Goal: Transaction & Acquisition: Purchase product/service

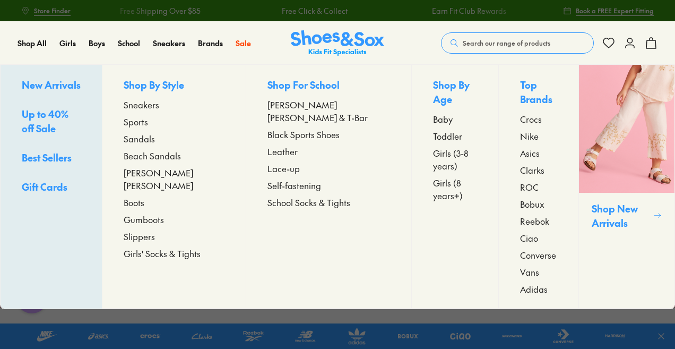
click at [433, 130] on span "Toddler" at bounding box center [447, 136] width 29 height 13
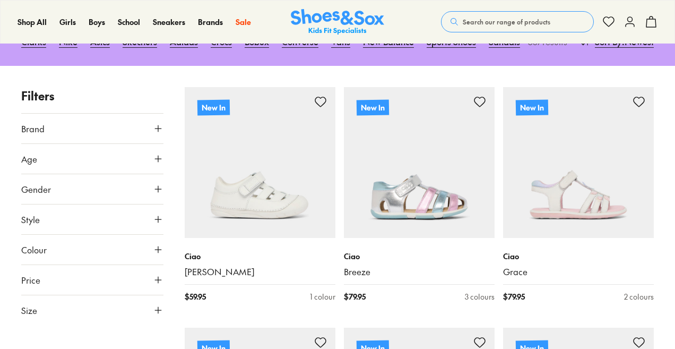
click at [30, 165] on span "Age" at bounding box center [29, 158] width 16 height 13
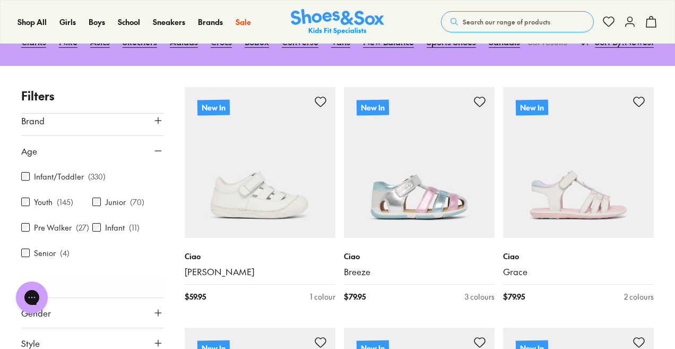
scroll to position [12, 0]
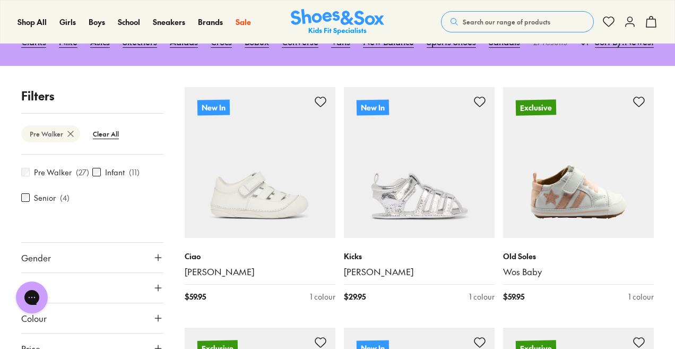
scroll to position [115, 0]
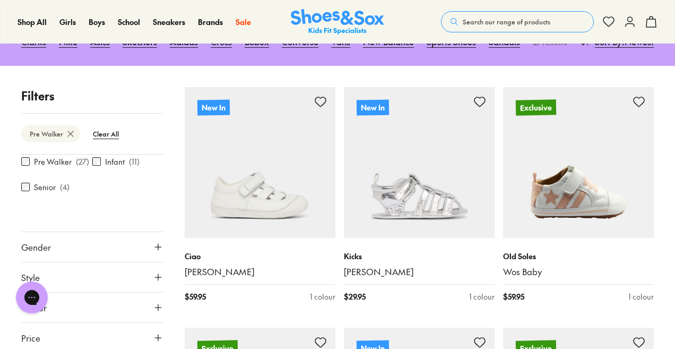
click at [21, 233] on button "Gender" at bounding box center [92, 247] width 142 height 30
click at [27, 222] on div at bounding box center [92, 220] width 142 height 21
click at [96, 279] on label "Girls" at bounding box center [93, 278] width 46 height 20
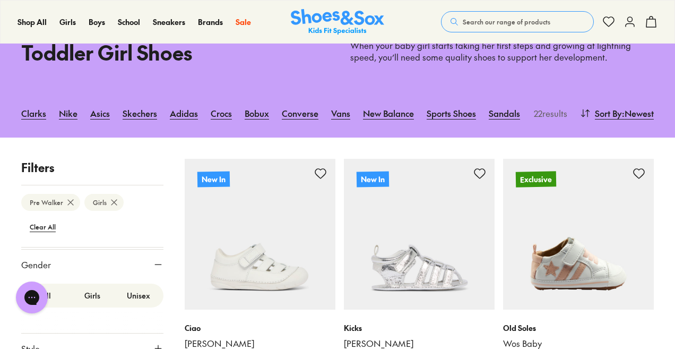
scroll to position [58, 0]
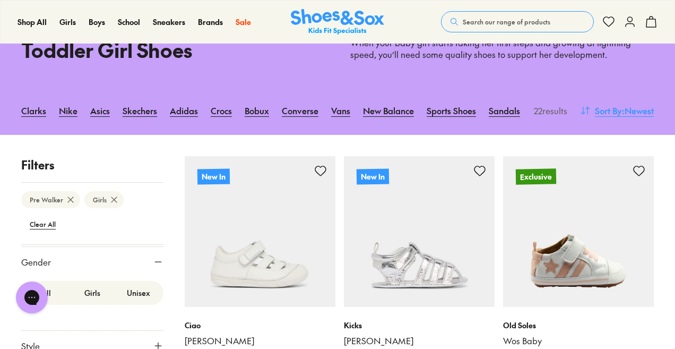
click at [640, 110] on span ": Newest" at bounding box center [638, 110] width 32 height 13
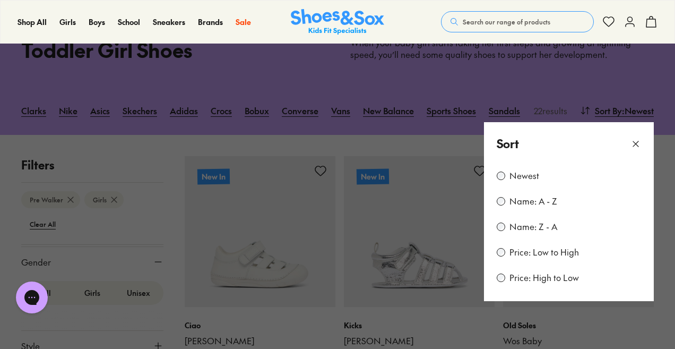
click at [503, 258] on div "Price: Low to High" at bounding box center [569, 252] width 144 height 13
click at [636, 143] on icon at bounding box center [636, 144] width 11 height 11
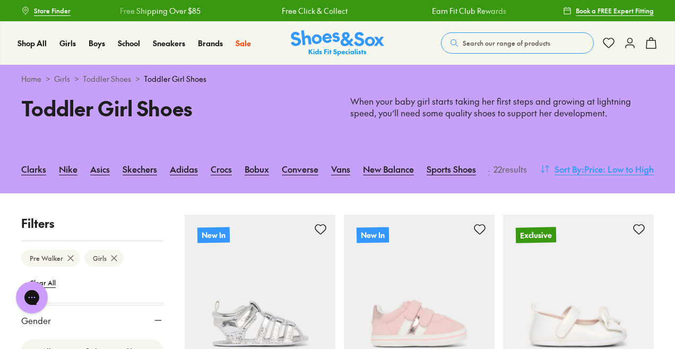
click at [612, 169] on span ": Price: Low to High" at bounding box center [618, 168] width 72 height 13
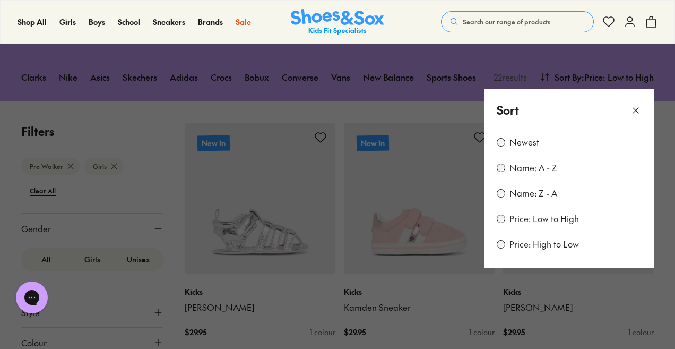
scroll to position [95, 0]
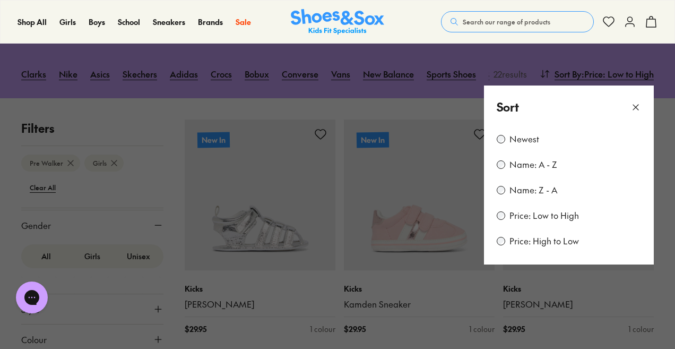
click at [504, 246] on div "Price: High to Low" at bounding box center [569, 241] width 144 height 13
click at [498, 247] on div "Price: High to Low" at bounding box center [569, 241] width 144 height 13
click at [577, 56] on button at bounding box center [337, 174] width 675 height 349
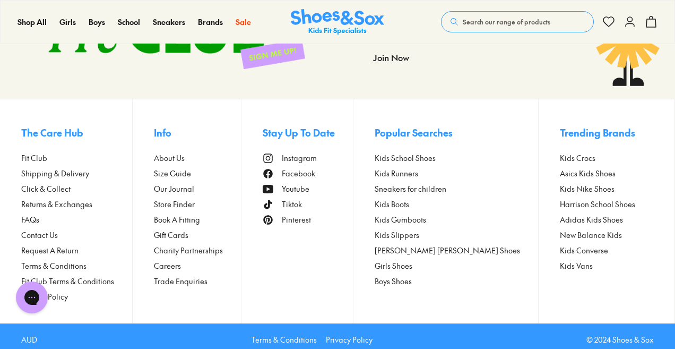
scroll to position [2384, 0]
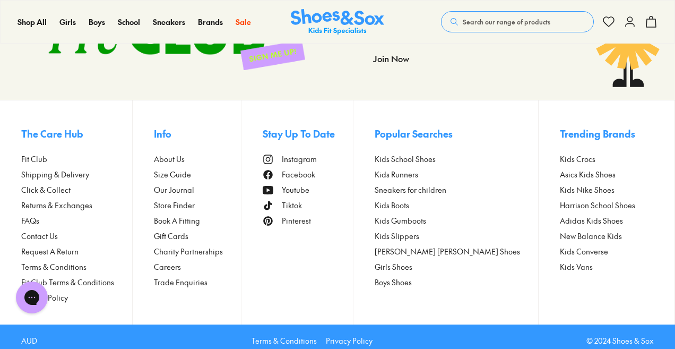
click at [178, 211] on span "Store Finder" at bounding box center [174, 205] width 41 height 11
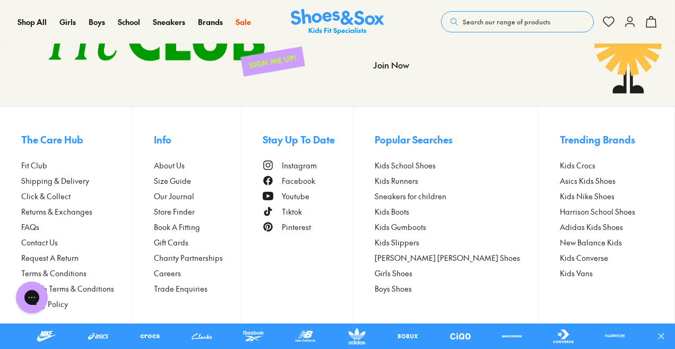
click at [188, 211] on span "Store Finder" at bounding box center [174, 211] width 41 height 11
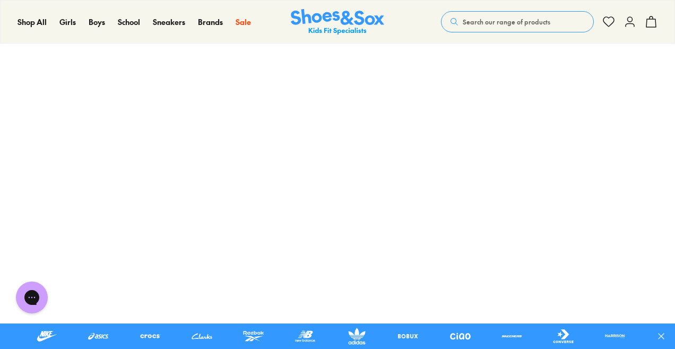
scroll to position [194, 0]
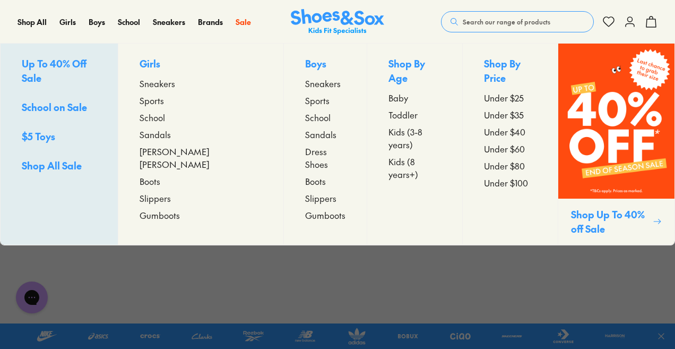
click at [389, 108] on span "Toddler" at bounding box center [403, 114] width 29 height 13
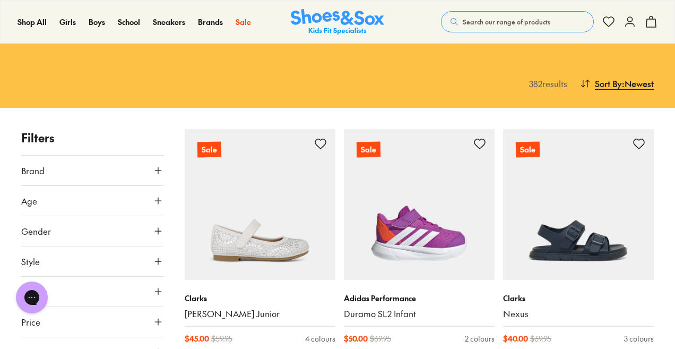
drag, startPoint x: 679, startPoint y: 27, endPoint x: 679, endPoint y: 42, distance: 15.4
click at [623, 83] on span ": Newest" at bounding box center [638, 83] width 32 height 13
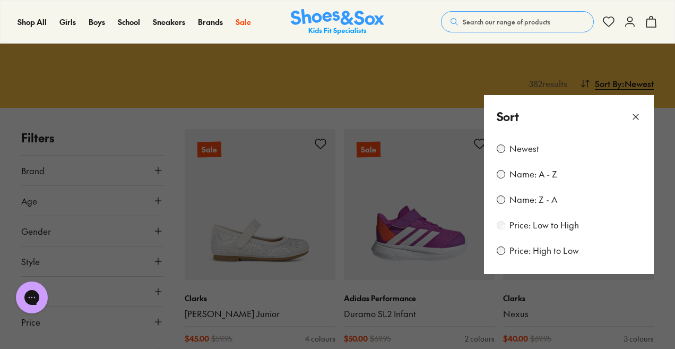
scroll to position [140, 0]
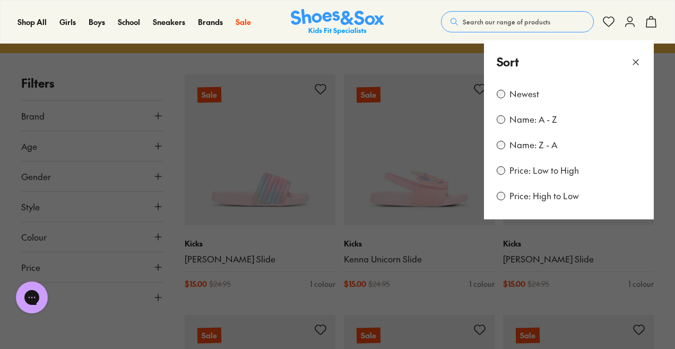
click at [670, 89] on button at bounding box center [337, 174] width 675 height 349
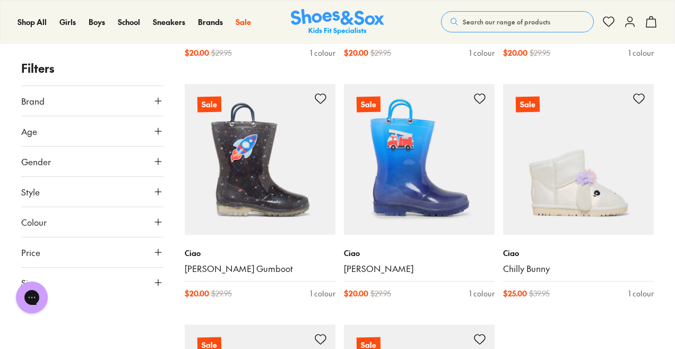
scroll to position [2319, 0]
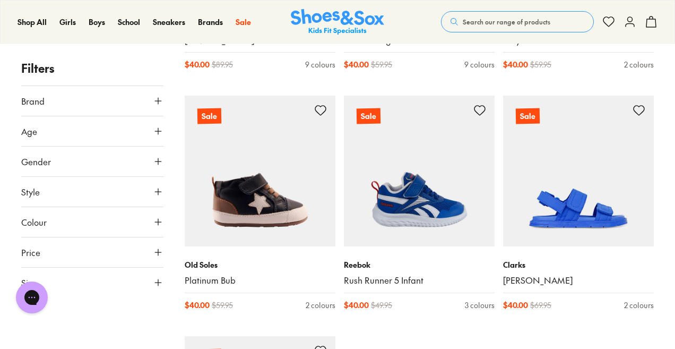
scroll to position [4935, 0]
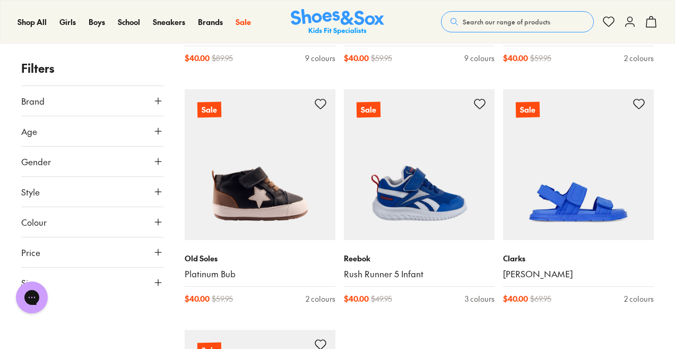
click at [39, 128] on button "Age" at bounding box center [92, 131] width 142 height 30
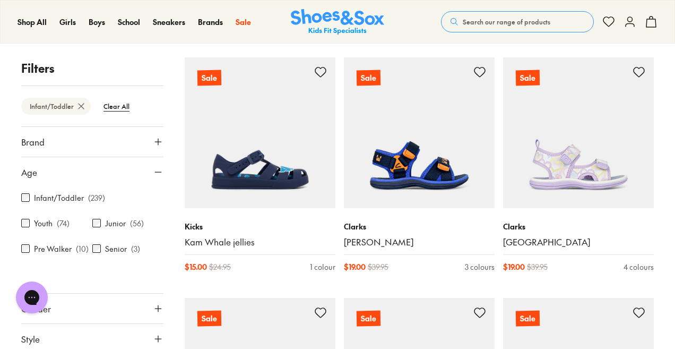
scroll to position [157, 0]
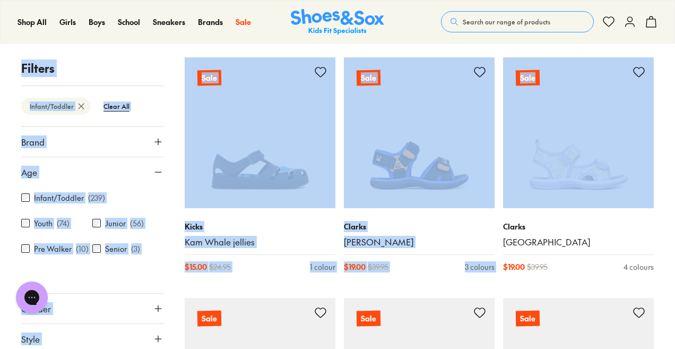
drag, startPoint x: 675, startPoint y: 36, endPoint x: 675, endPoint y: 54, distance: 18.6
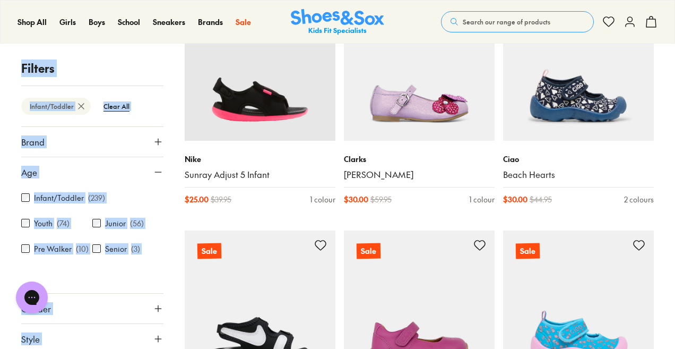
scroll to position [1912, 0]
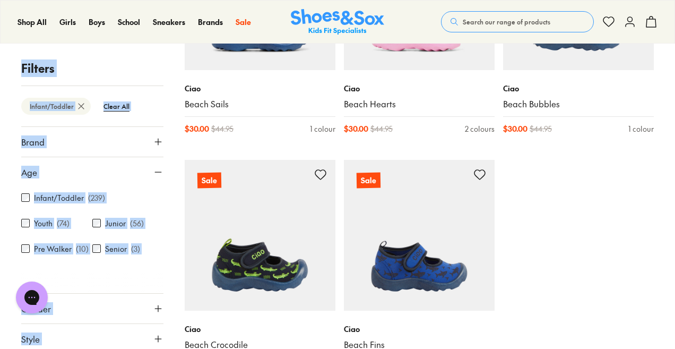
scroll to position [2507, 0]
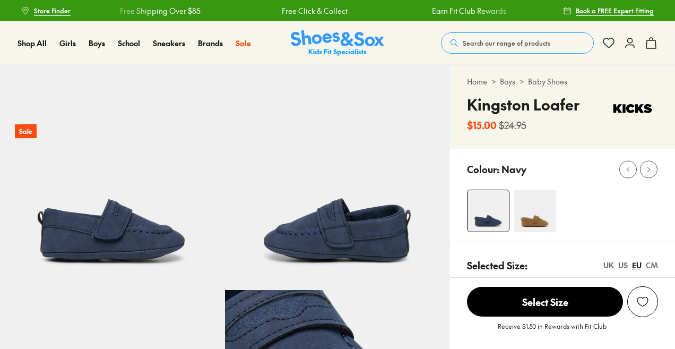
select select "*"
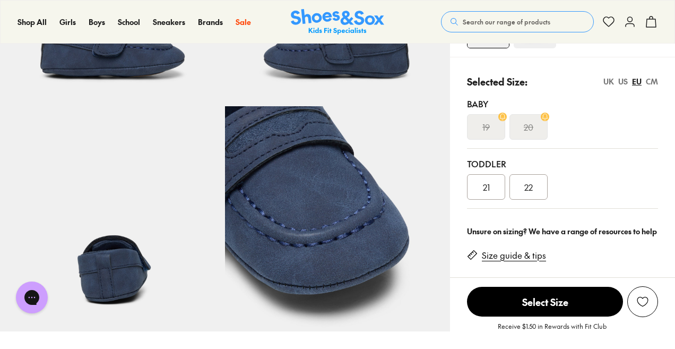
scroll to position [192, 0]
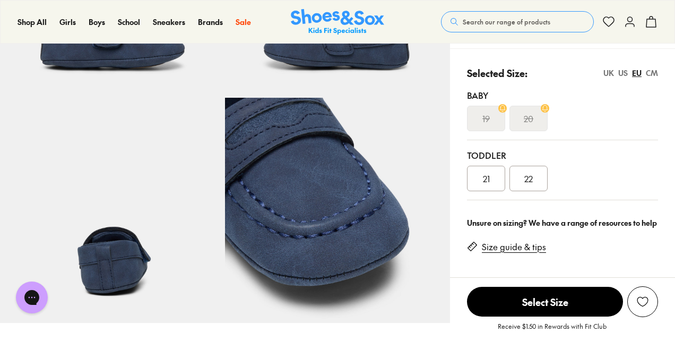
click at [518, 247] on link "Size guide & tips" at bounding box center [514, 247] width 64 height 12
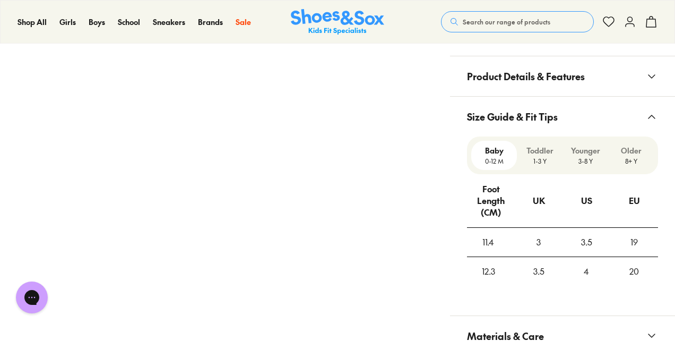
scroll to position [735, 0]
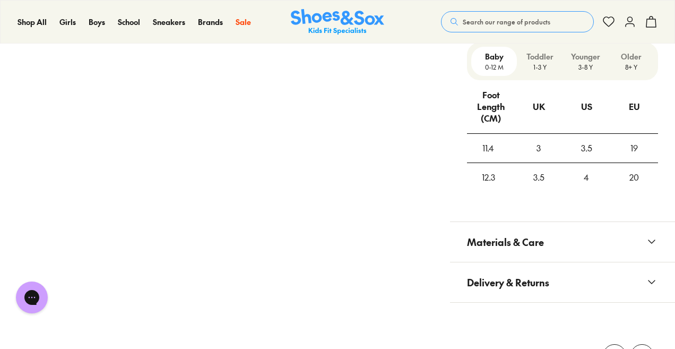
click at [541, 62] on p "1-3 Y" at bounding box center [539, 67] width 37 height 10
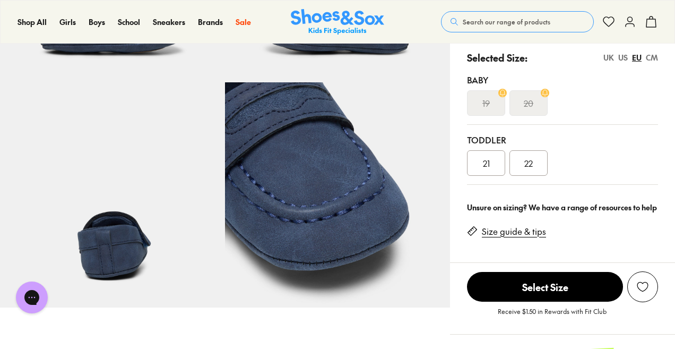
scroll to position [171, 0]
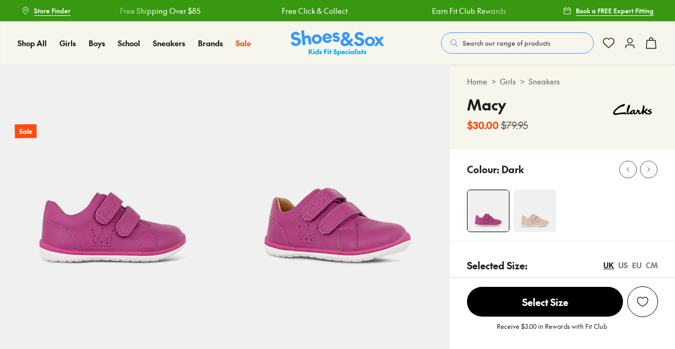
select select "*"
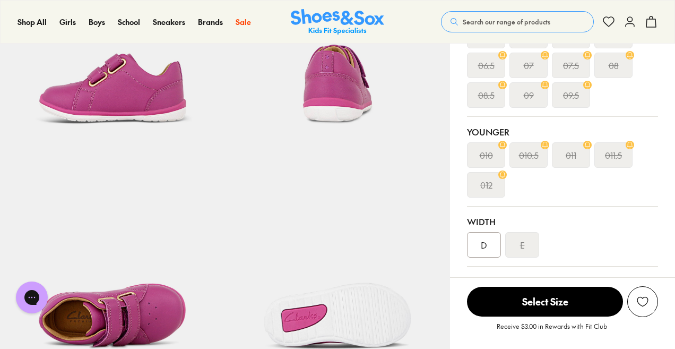
scroll to position [420, 0]
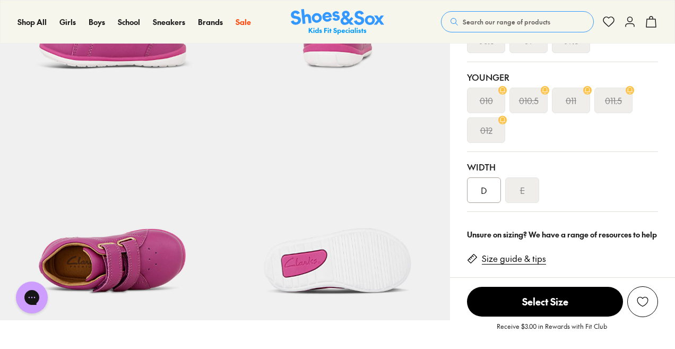
click at [493, 199] on div "D" at bounding box center [484, 189] width 34 height 25
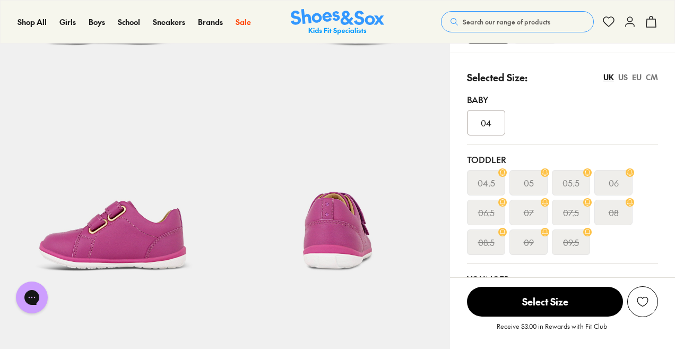
scroll to position [219, 0]
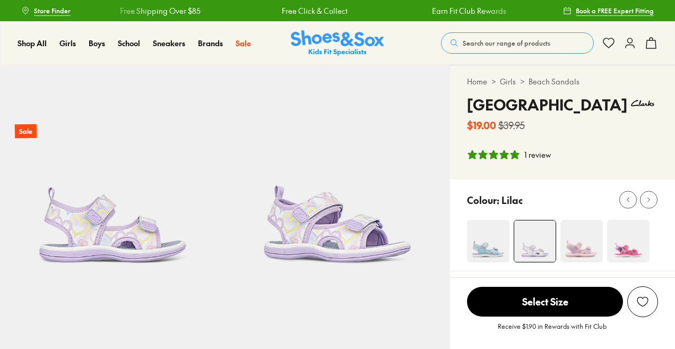
select select "*"
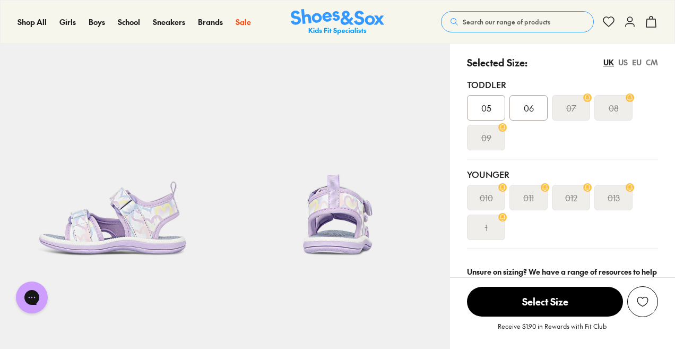
scroll to position [236, 0]
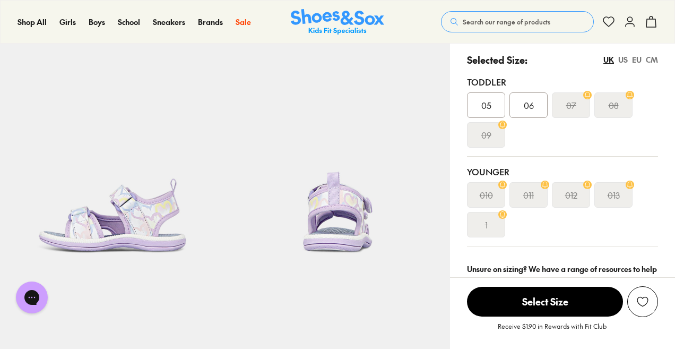
click at [521, 106] on div "06" at bounding box center [529, 104] width 38 height 25
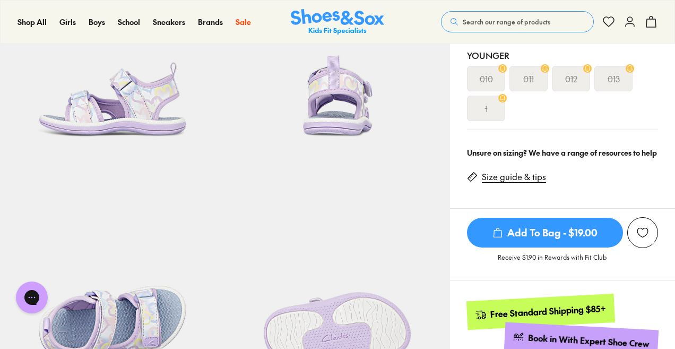
scroll to position [353, 0]
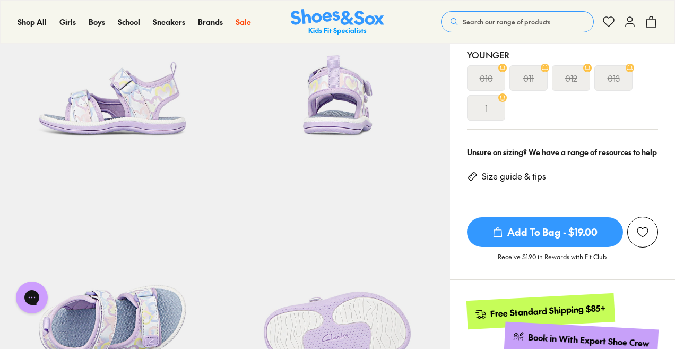
click at [522, 167] on div "Size guide & tips" at bounding box center [511, 174] width 88 height 24
click at [518, 179] on link "Size guide & tips" at bounding box center [514, 176] width 64 height 12
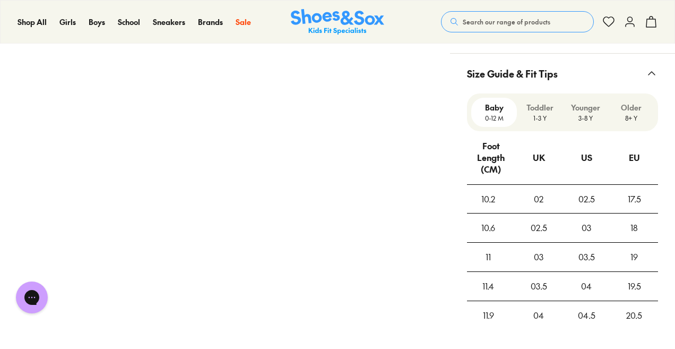
scroll to position [826, 0]
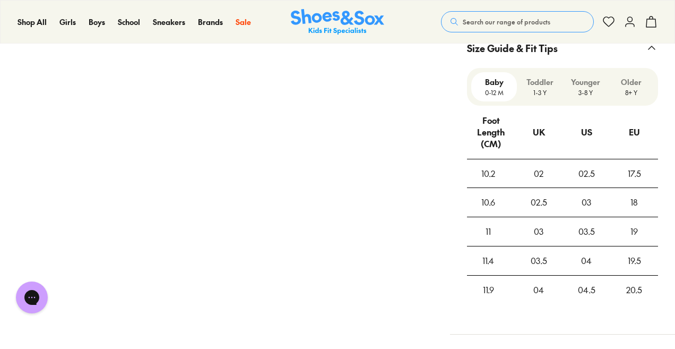
click at [543, 82] on p "Toddler" at bounding box center [539, 81] width 37 height 11
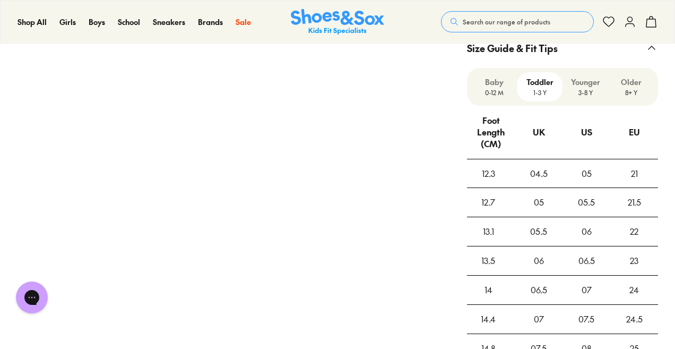
click at [494, 83] on p "Baby" at bounding box center [494, 81] width 37 height 11
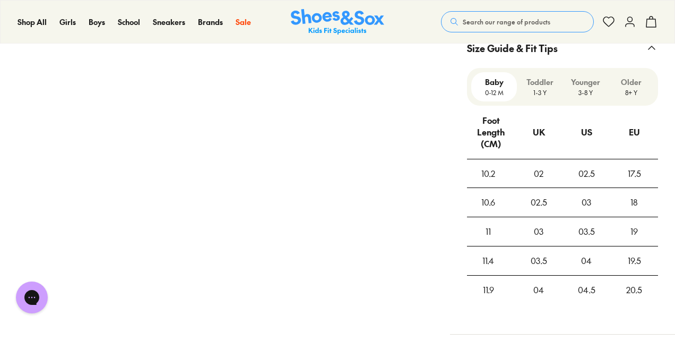
click at [532, 89] on p "1-3 Y" at bounding box center [539, 93] width 37 height 10
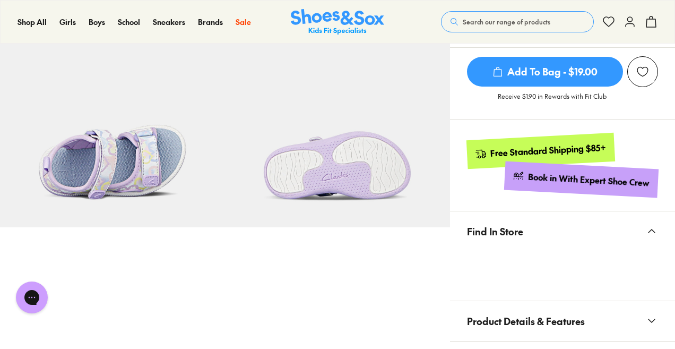
scroll to position [208, 0]
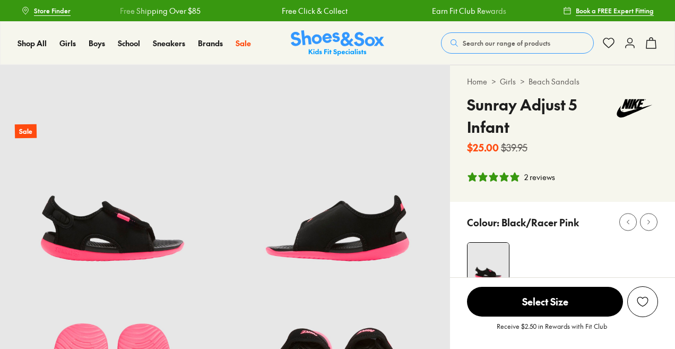
select select "*"
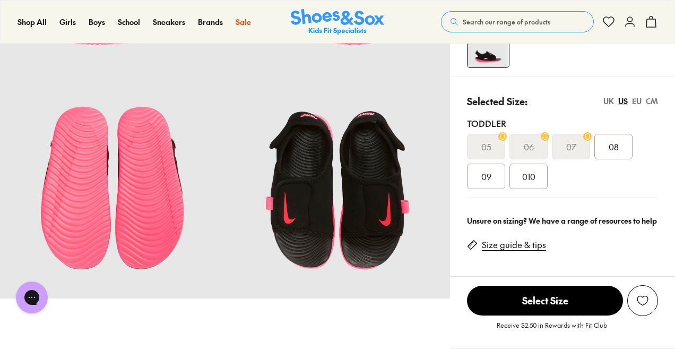
scroll to position [241, 0]
